Goal: Task Accomplishment & Management: Manage account settings

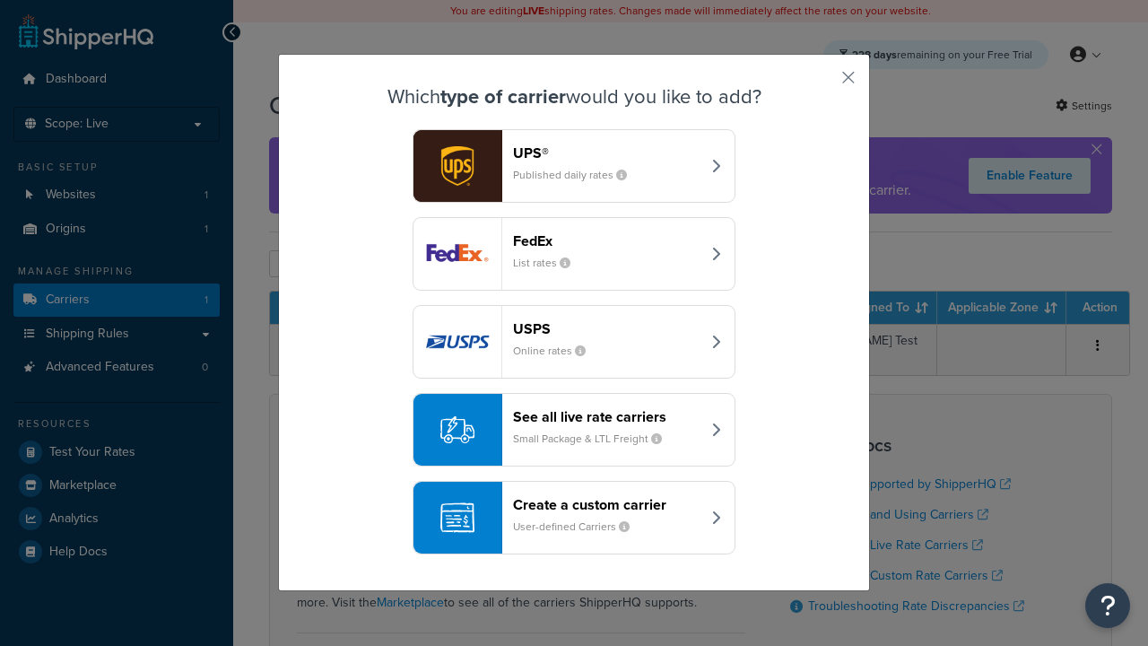
click at [606, 240] on header "FedEx" at bounding box center [606, 240] width 187 height 17
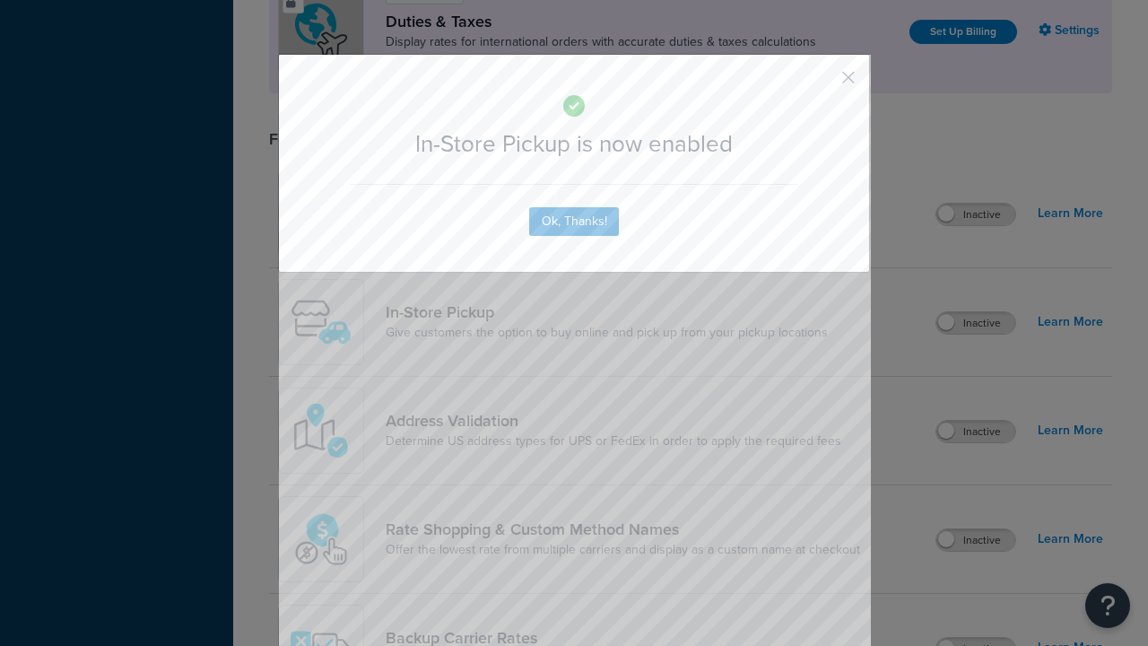
click at [821, 83] on button "button" at bounding box center [821, 84] width 4 height 4
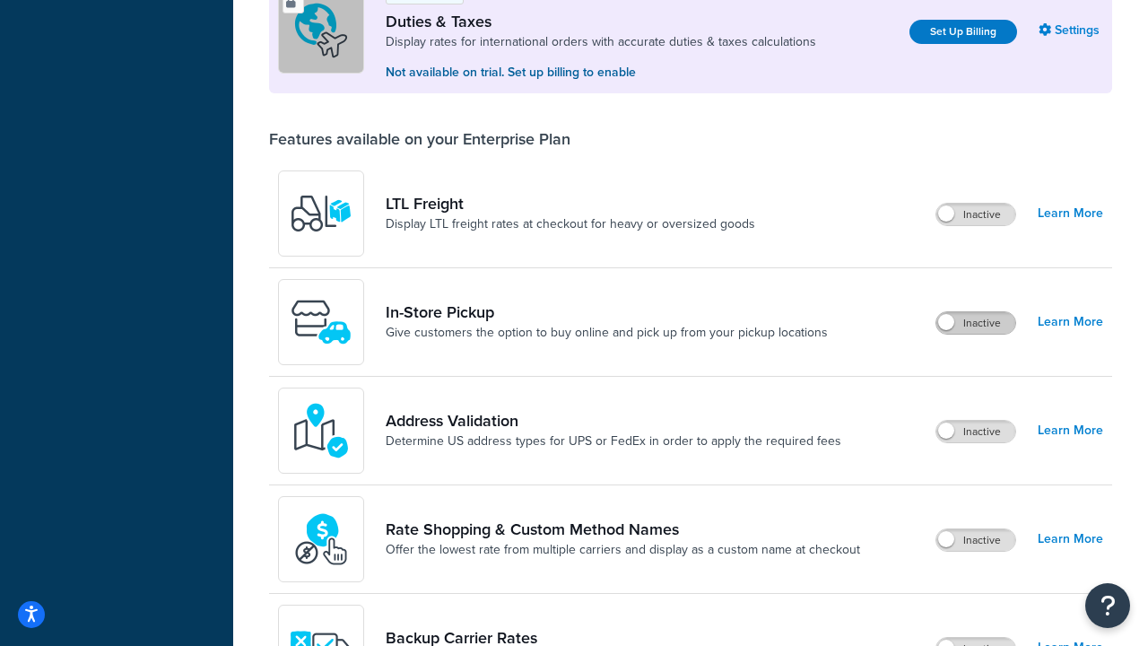
scroll to position [547, 0]
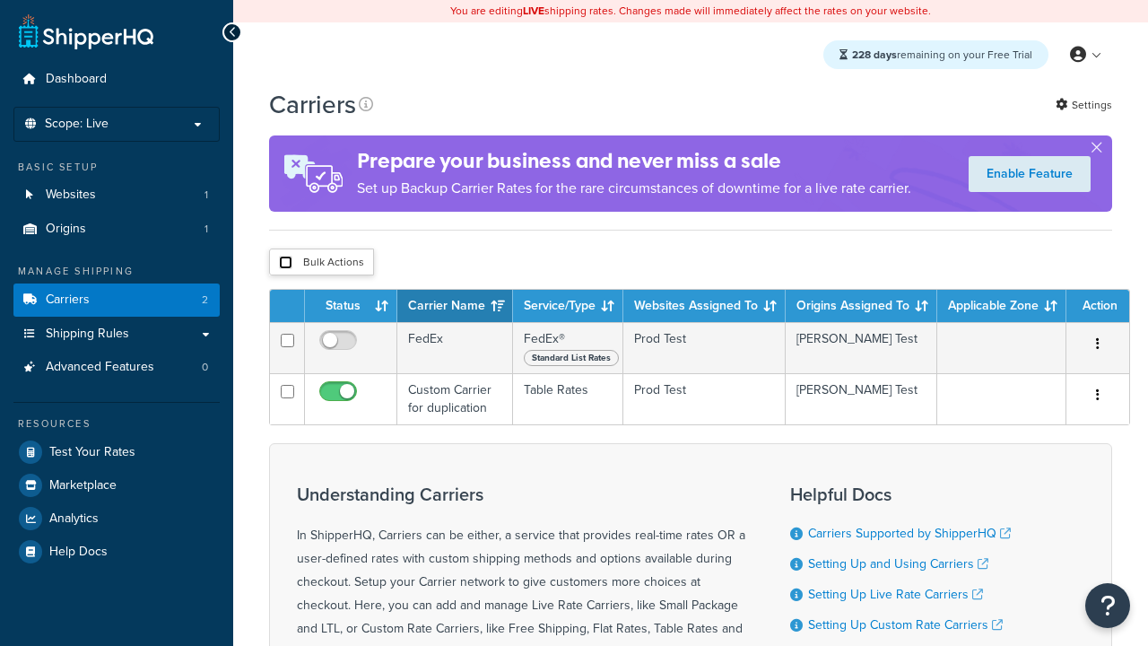
click at [285, 264] on input "checkbox" at bounding box center [285, 262] width 13 height 13
checkbox input "true"
click at [0, 0] on button "Delete" at bounding box center [0, 0] width 0 height 0
